Goal: Information Seeking & Learning: Find contact information

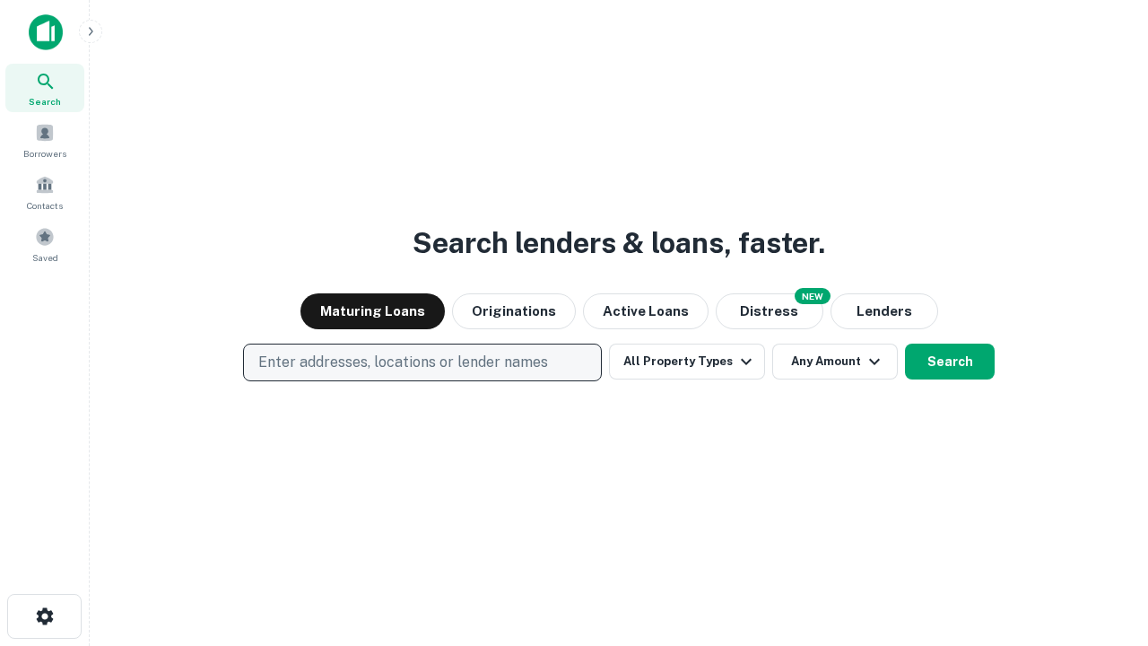
click at [422, 362] on p "Enter addresses, locations or lender names" at bounding box center [403, 363] width 290 height 22
type input "**********"
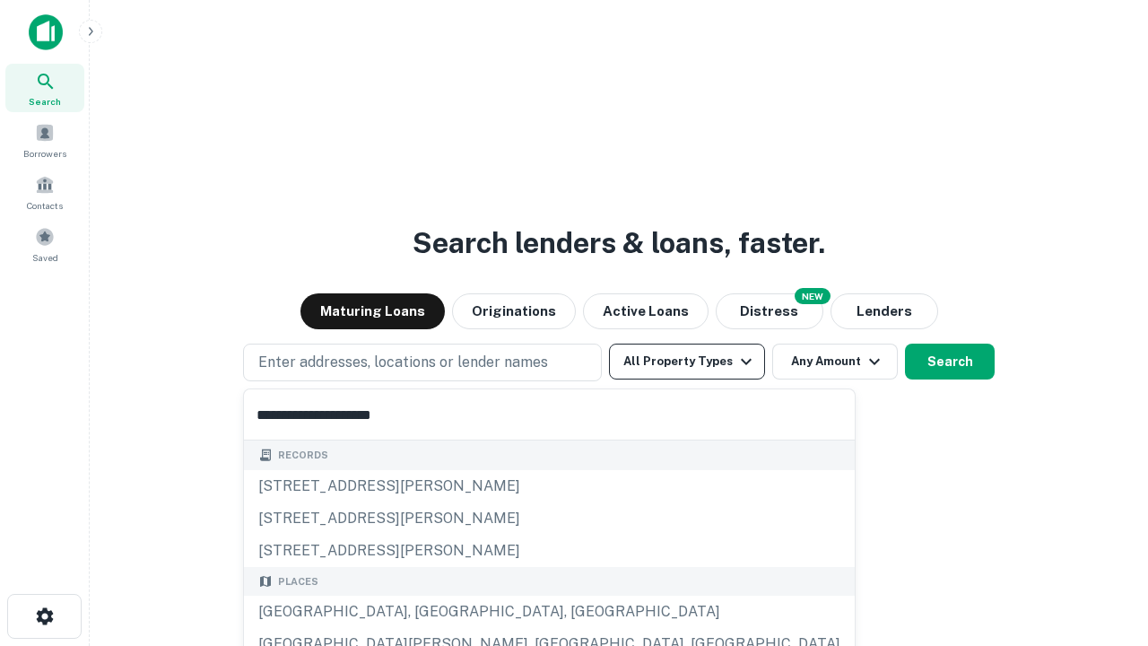
click at [429, 612] on div "Santa Monica, CA, USA" at bounding box center [549, 612] width 611 height 32
click at [687, 362] on button "All Property Types" at bounding box center [687, 362] width 156 height 36
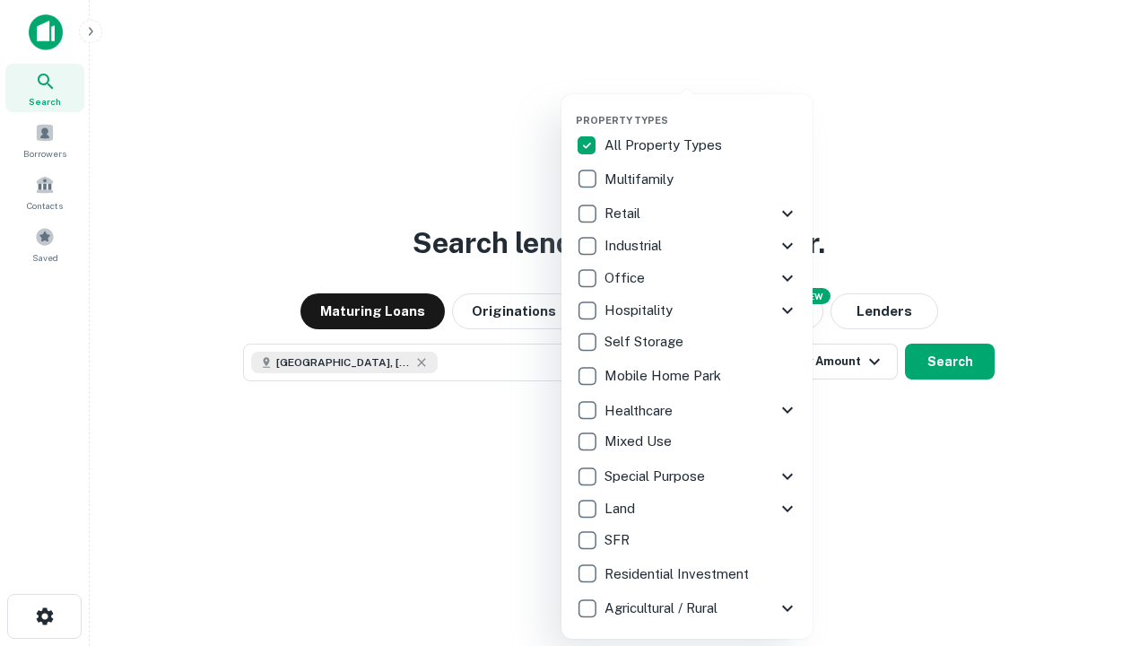
click at [701, 109] on button "button" at bounding box center [701, 109] width 251 height 1
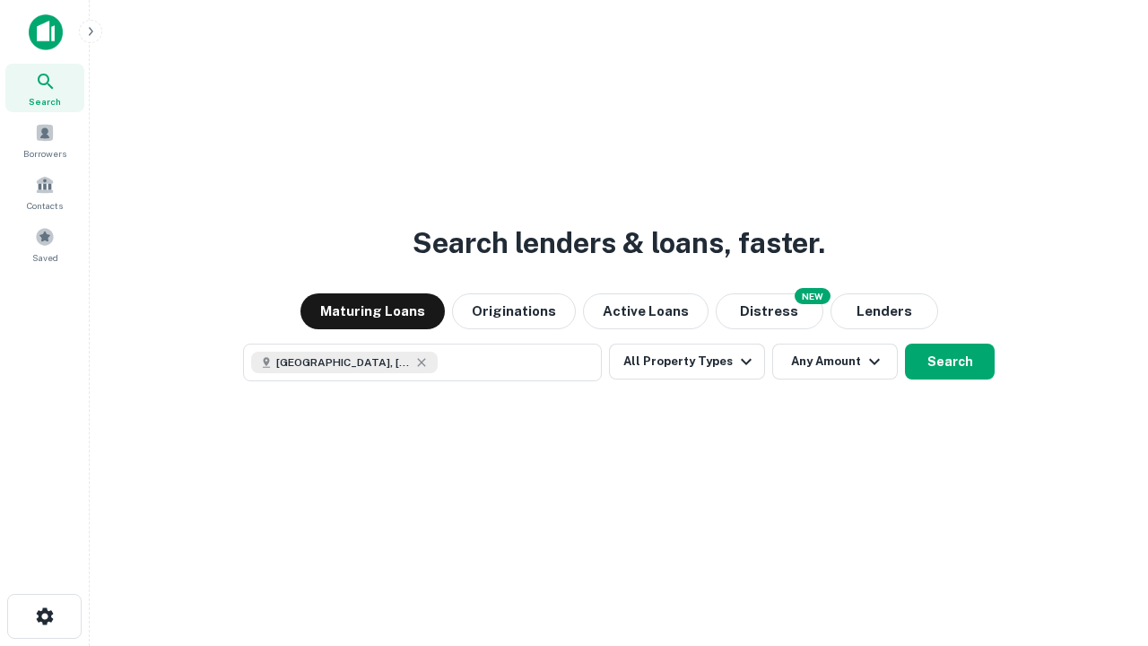
scroll to position [29, 0]
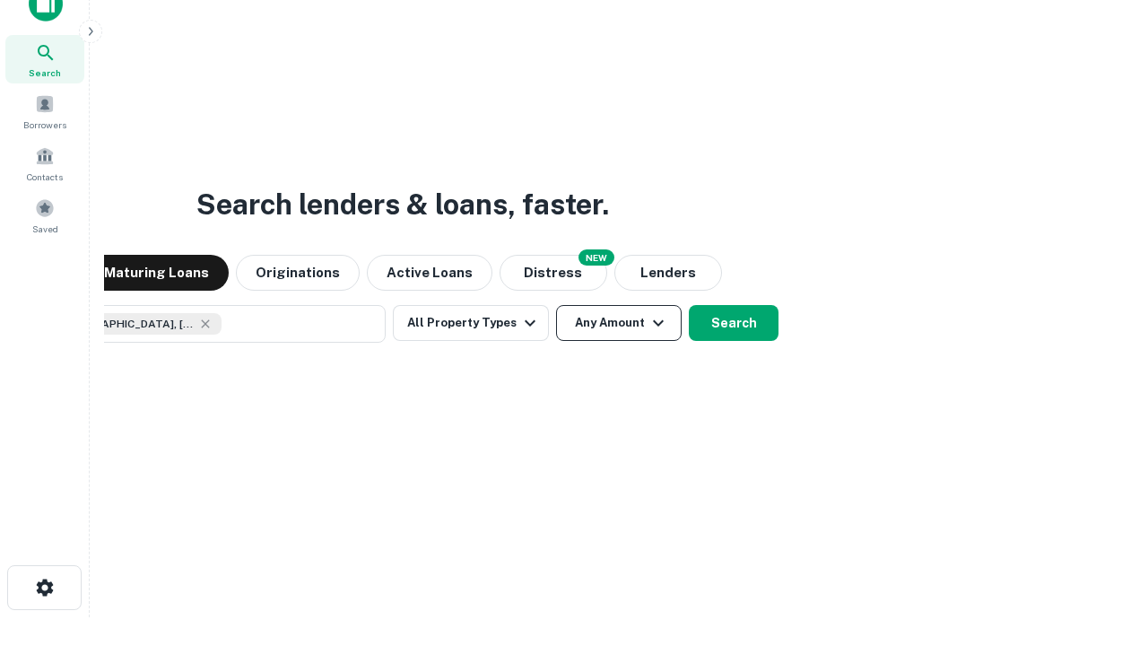
click at [556, 305] on button "Any Amount" at bounding box center [619, 323] width 126 height 36
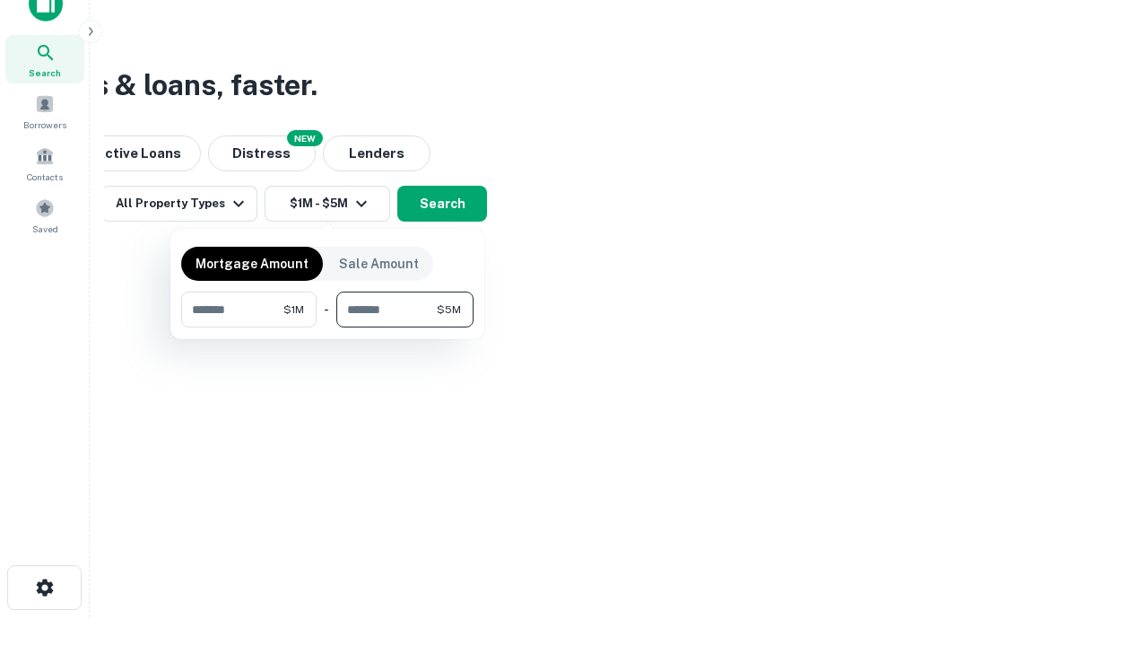
type input "*******"
click at [327, 327] on button "button" at bounding box center [327, 327] width 292 height 1
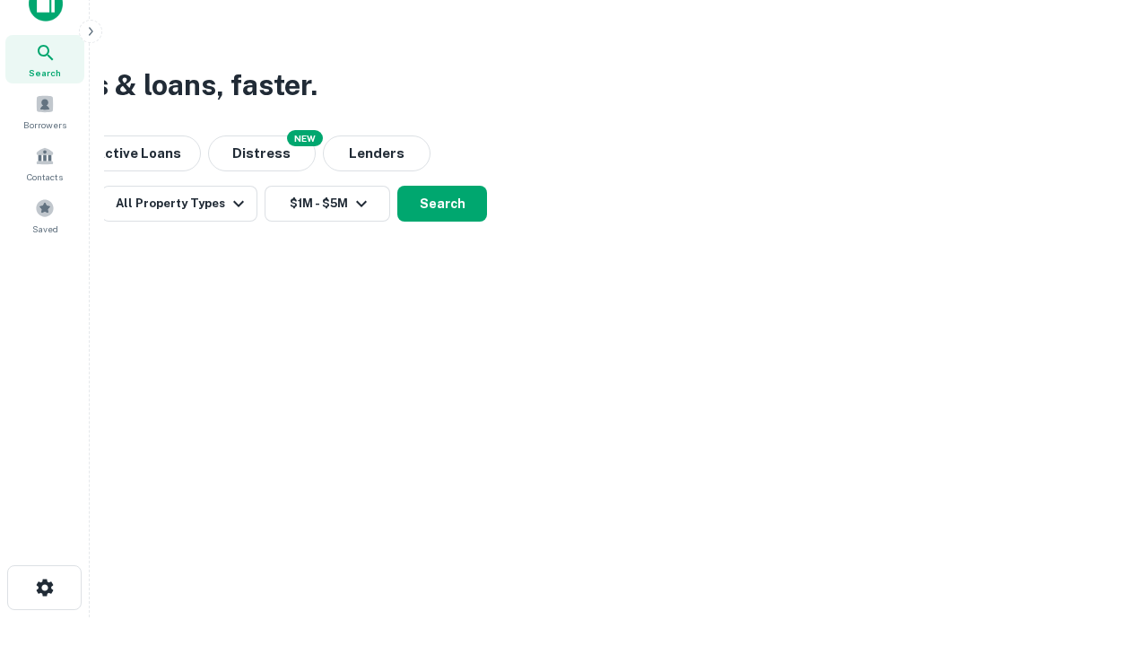
scroll to position [10, 331]
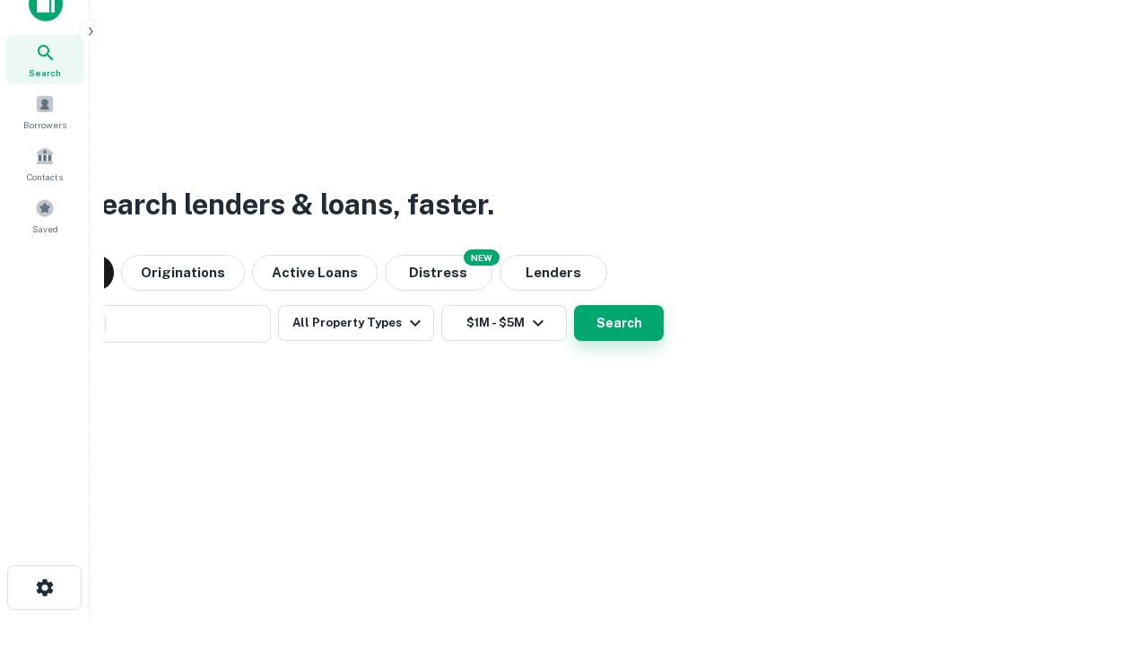
click at [574, 305] on button "Search" at bounding box center [619, 323] width 90 height 36
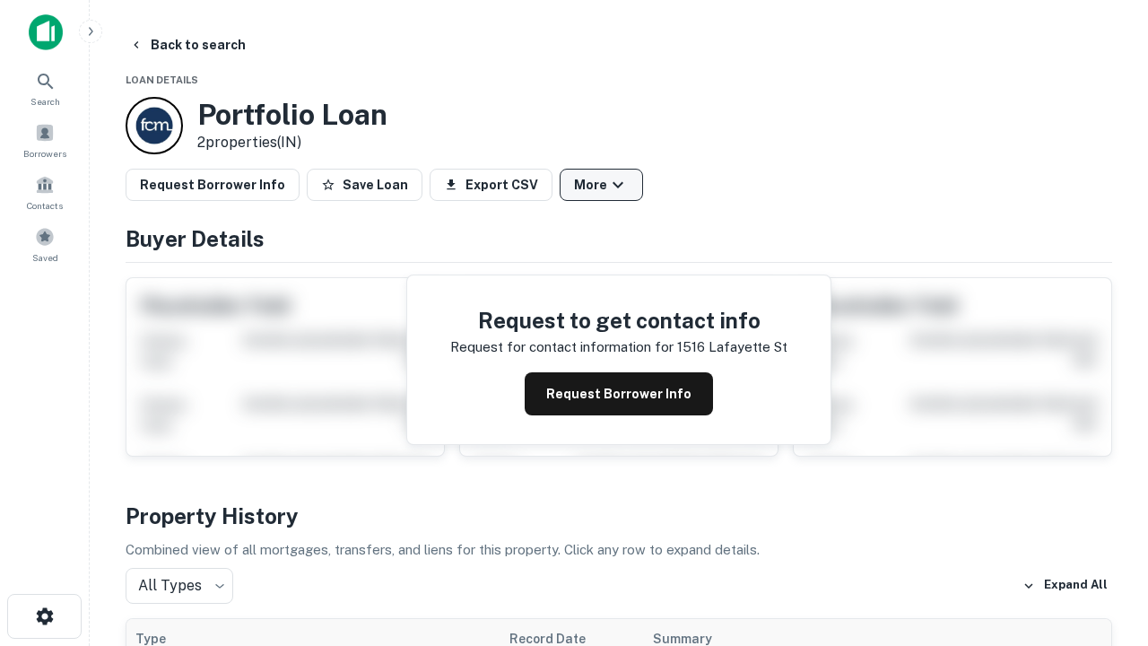
click at [601, 185] on button "More" at bounding box center [601, 185] width 83 height 32
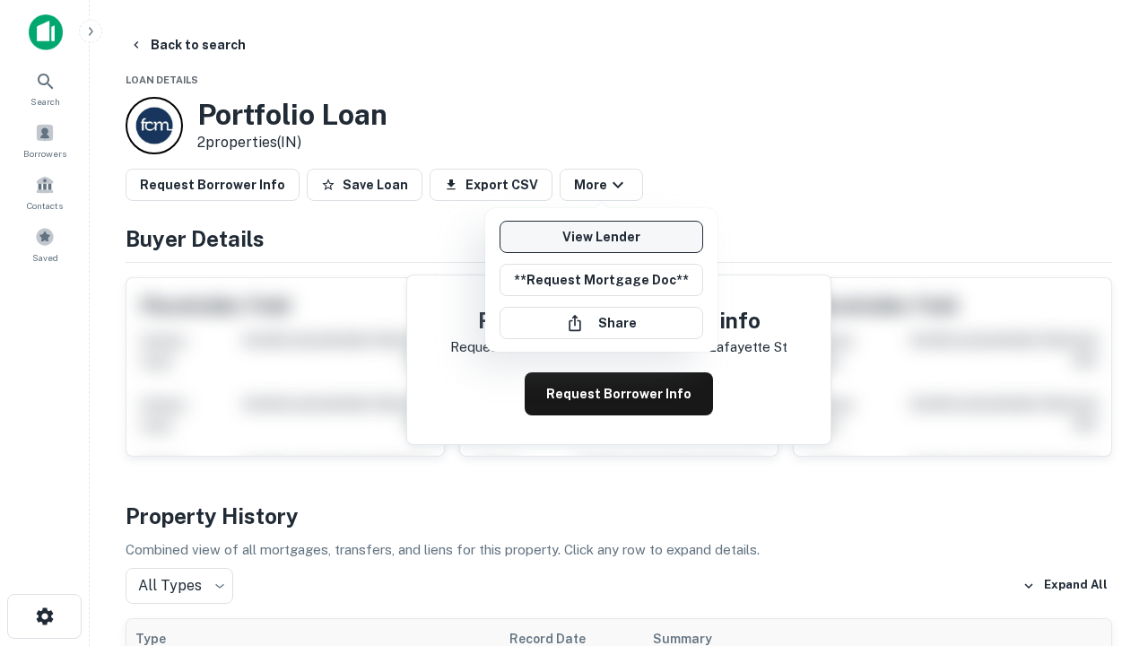
click at [601, 237] on link "View Lender" at bounding box center [602, 237] width 204 height 32
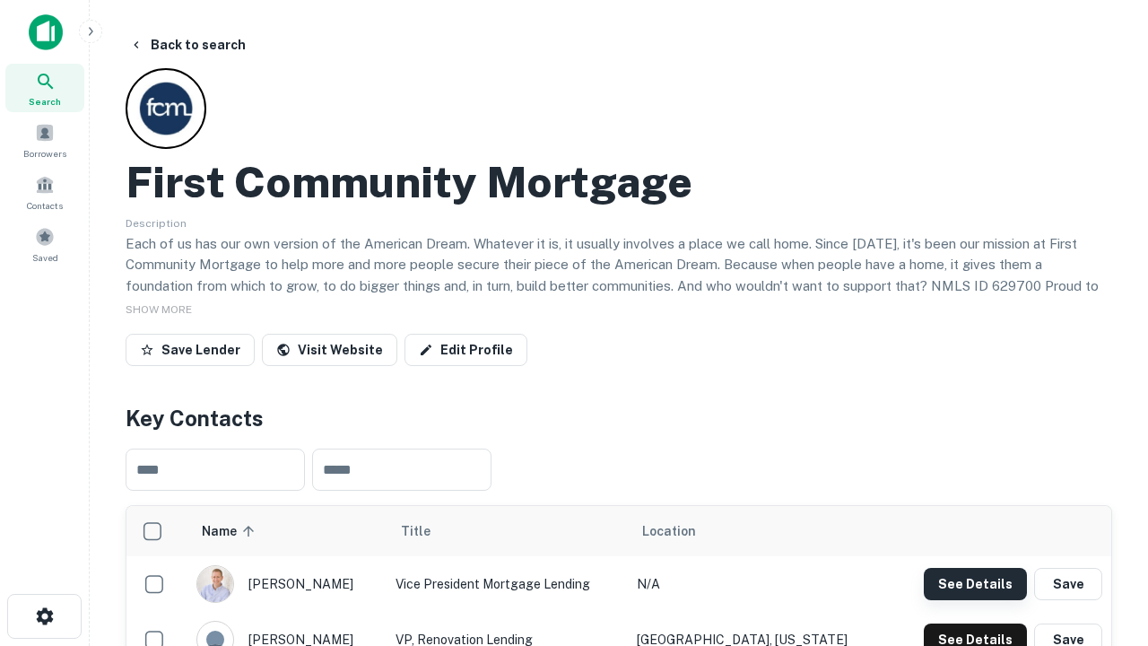
click at [975, 583] on button "See Details" at bounding box center [975, 584] width 103 height 32
